Goal: Transaction & Acquisition: Purchase product/service

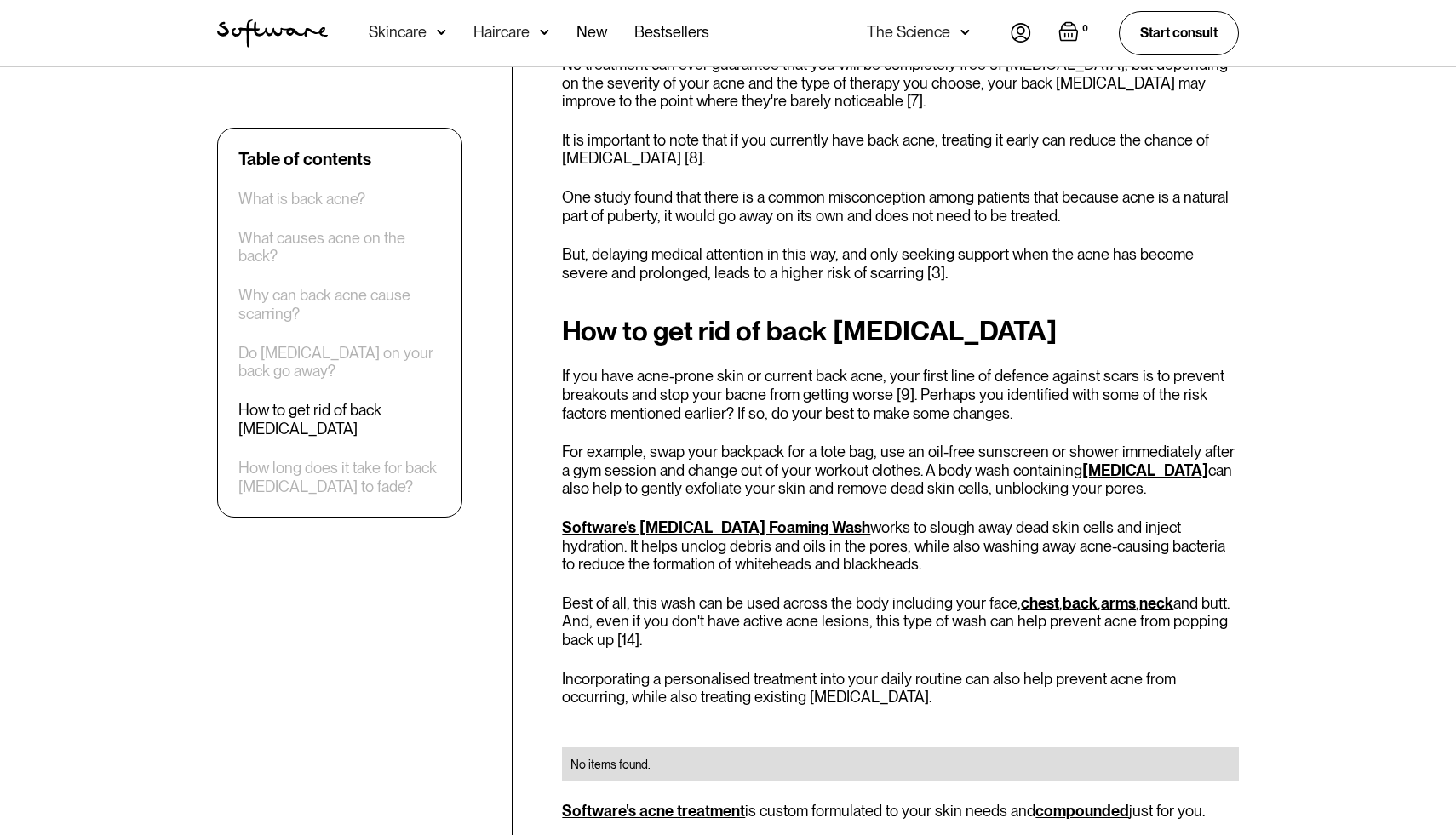
scroll to position [2149, 0]
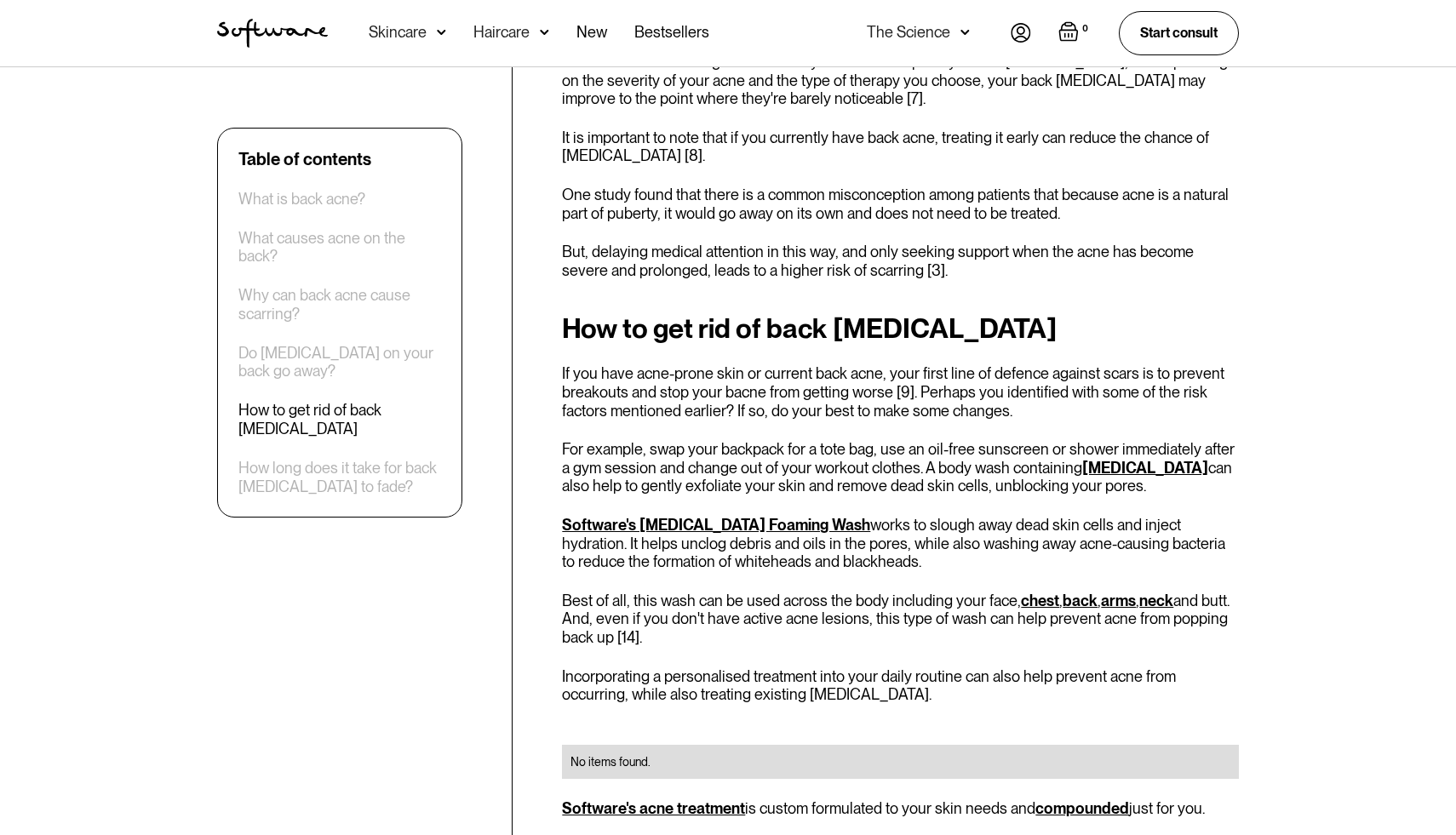
click at [603, 516] on link "Software's [MEDICAL_DATA] Foaming Wash" at bounding box center [716, 524] width 308 height 18
